Goal: Book appointment/travel/reservation

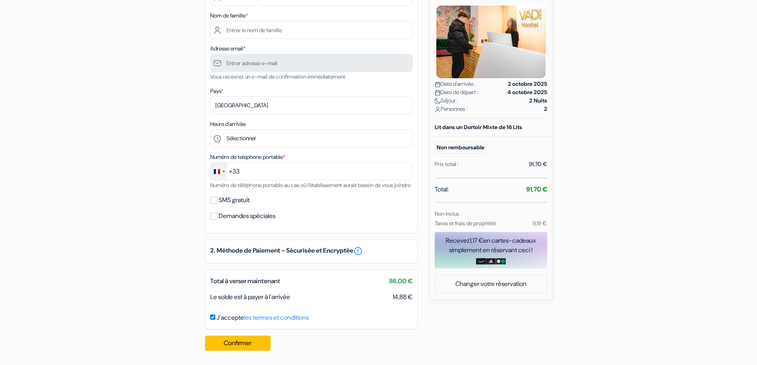
click at [225, 163] on div "Change country, selected France (+33)" at bounding box center [218, 171] width 17 height 17
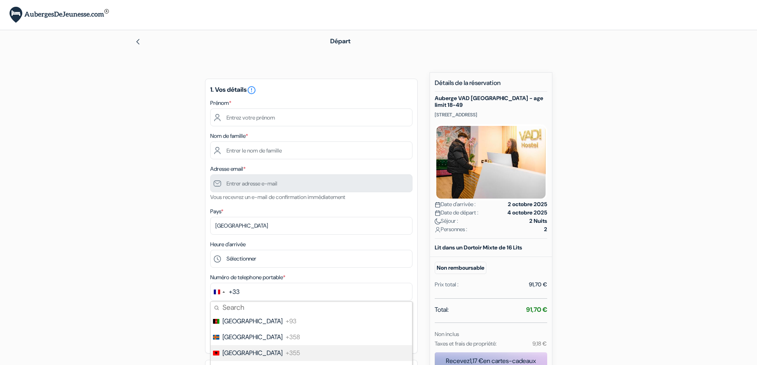
scroll to position [40, 0]
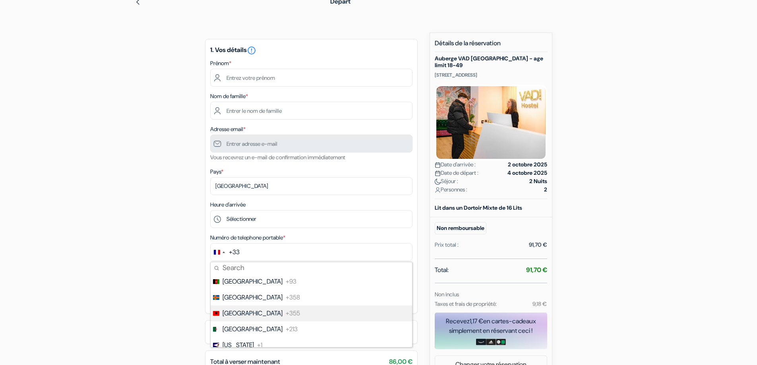
click at [230, 328] on span "[GEOGRAPHIC_DATA]" at bounding box center [252, 329] width 60 height 10
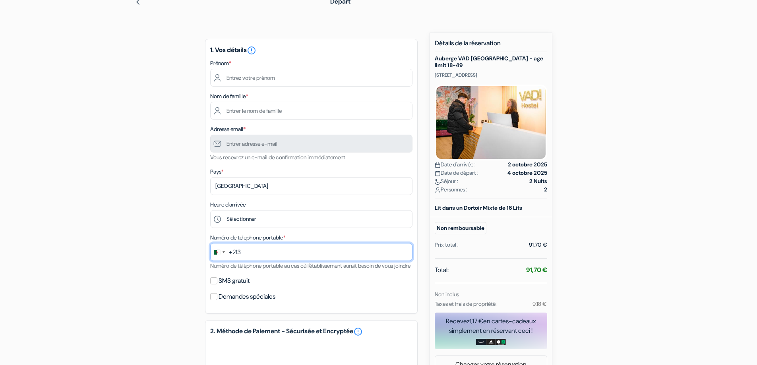
scroll to position [0, 0]
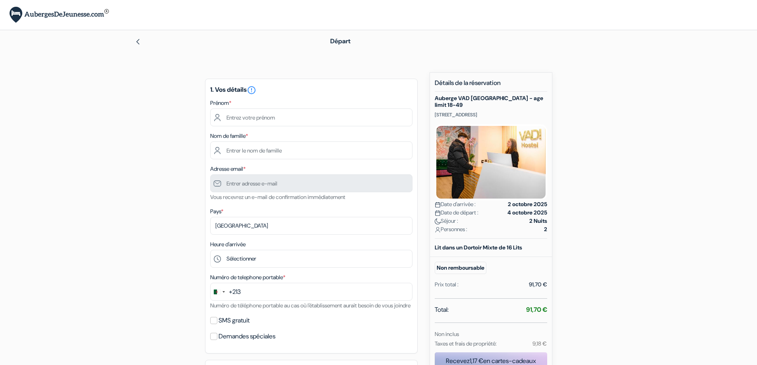
click at [137, 44] on img at bounding box center [138, 42] width 6 height 6
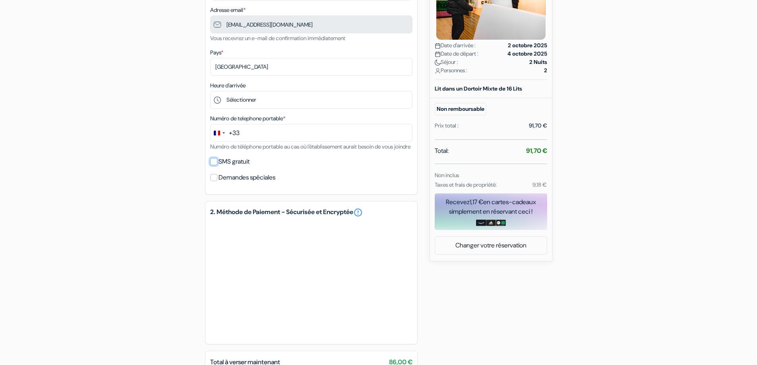
click at [216, 165] on input "SMS gratuit" at bounding box center [213, 161] width 7 height 7
checkbox input "true"
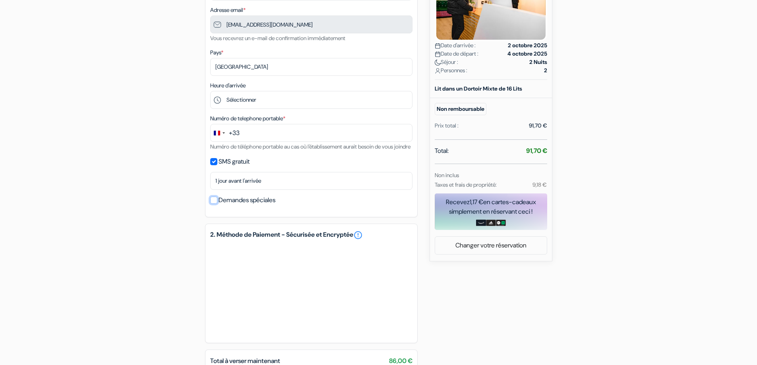
click at [212, 204] on input "Demandes spéciales" at bounding box center [213, 200] width 7 height 7
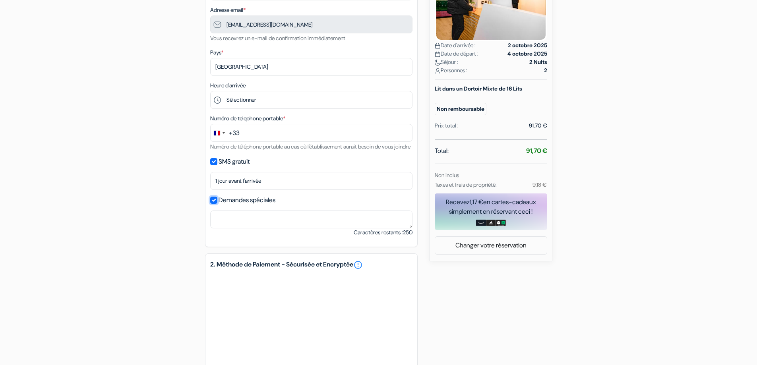
click at [212, 204] on input "Demandes spéciales" at bounding box center [213, 200] width 7 height 7
checkbox input "false"
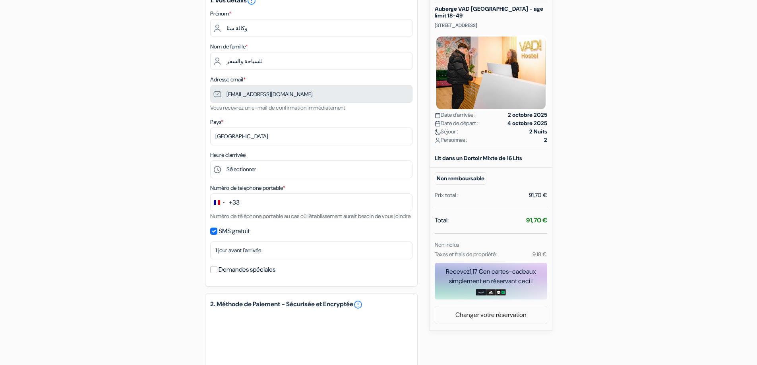
scroll to position [0, 0]
